Goal: Contribute content: Add original content to the website for others to see

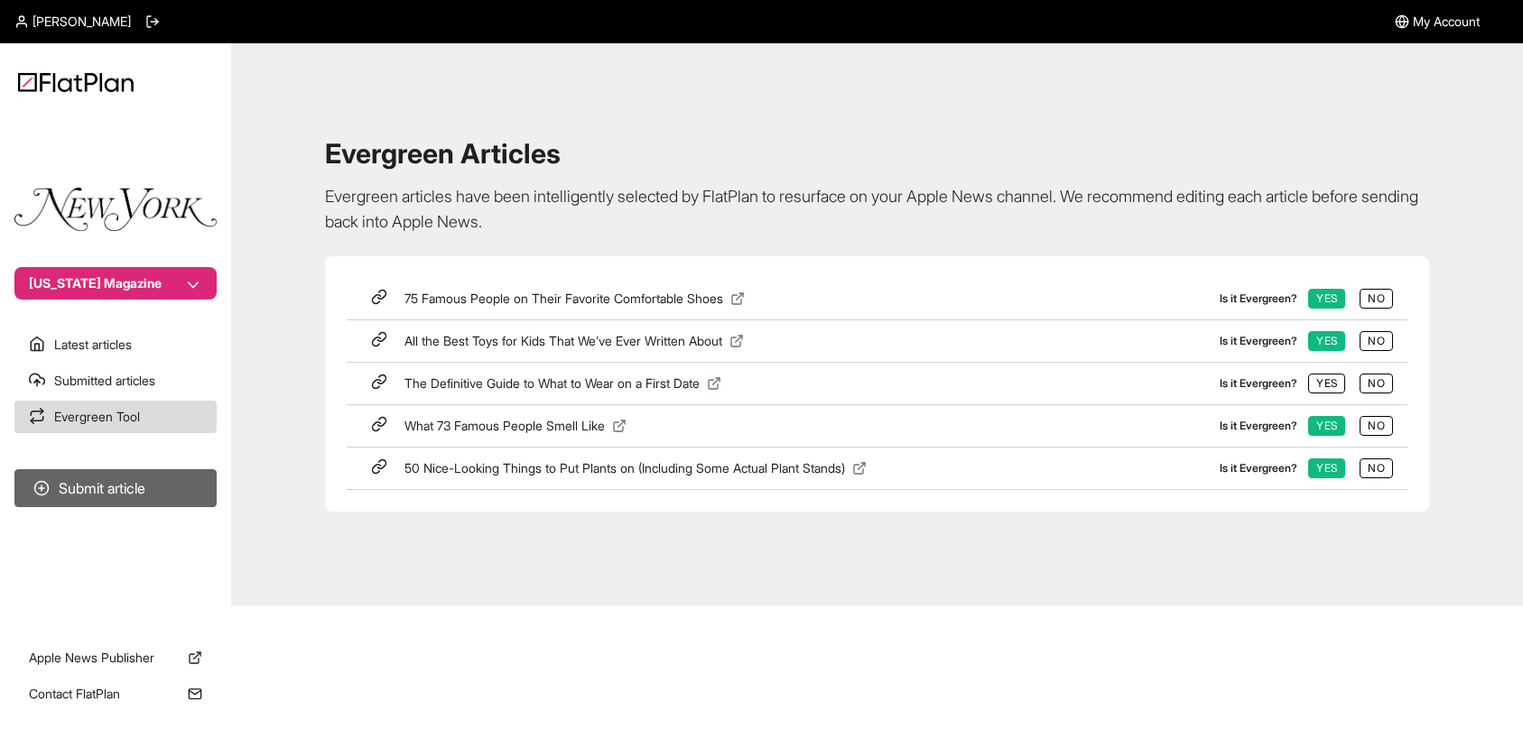
click at [111, 486] on button "Submit article" at bounding box center [115, 488] width 202 height 38
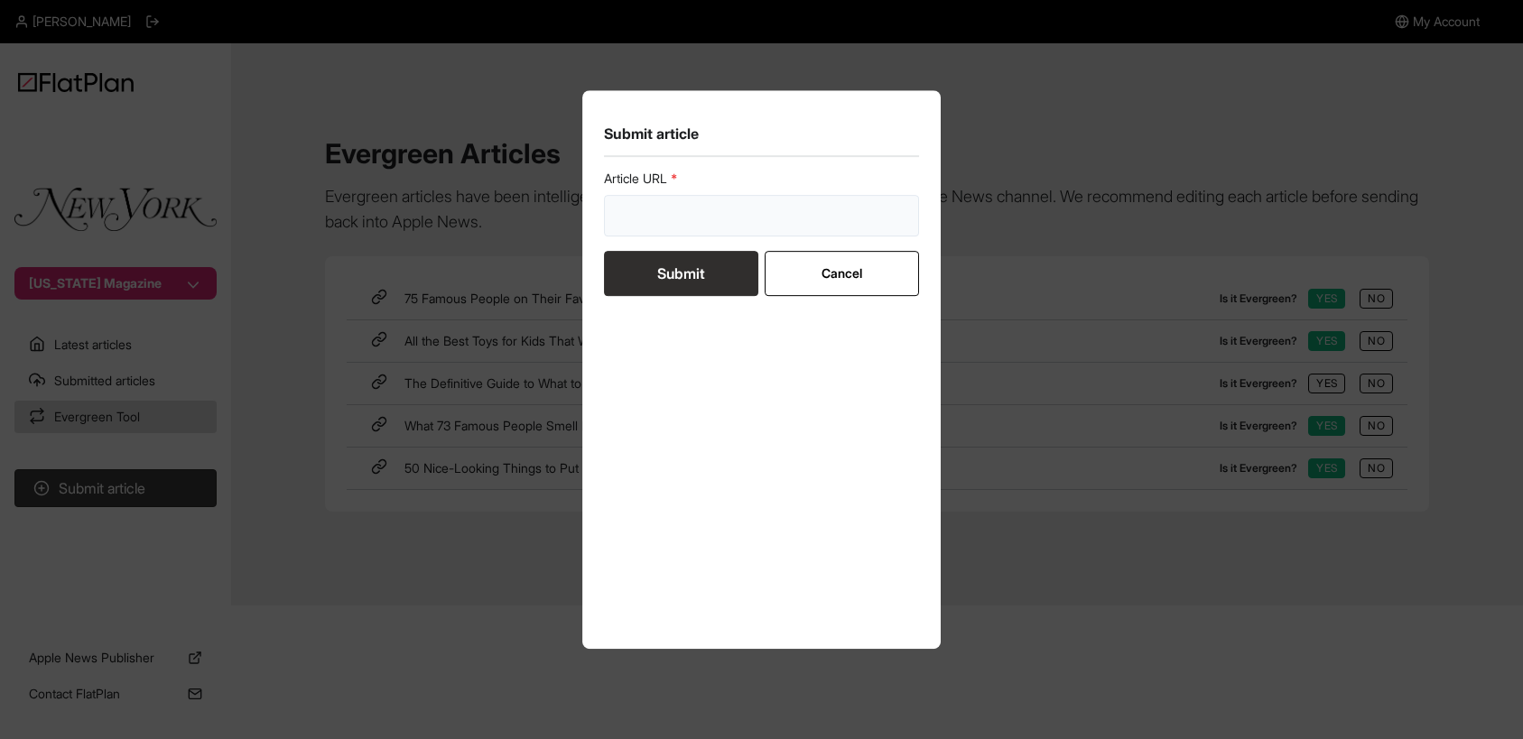
click at [774, 202] on input "url" at bounding box center [762, 216] width 316 height 42
paste input "[URL][DOMAIN_NAME]"
type input "[URL][DOMAIN_NAME]"
click at [693, 260] on button "Submit" at bounding box center [681, 273] width 154 height 45
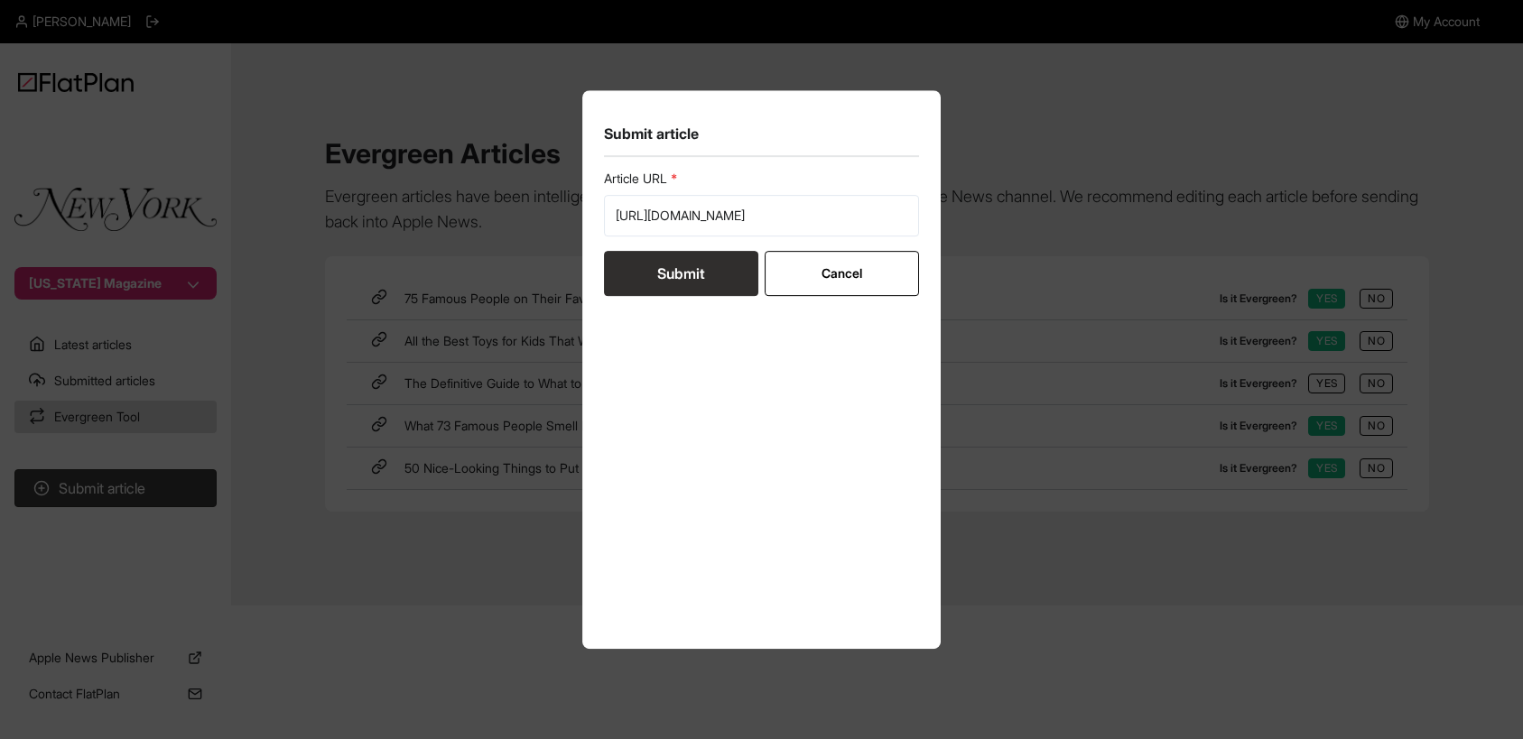
scroll to position [0, 0]
